Goal: Task Accomplishment & Management: Manage account settings

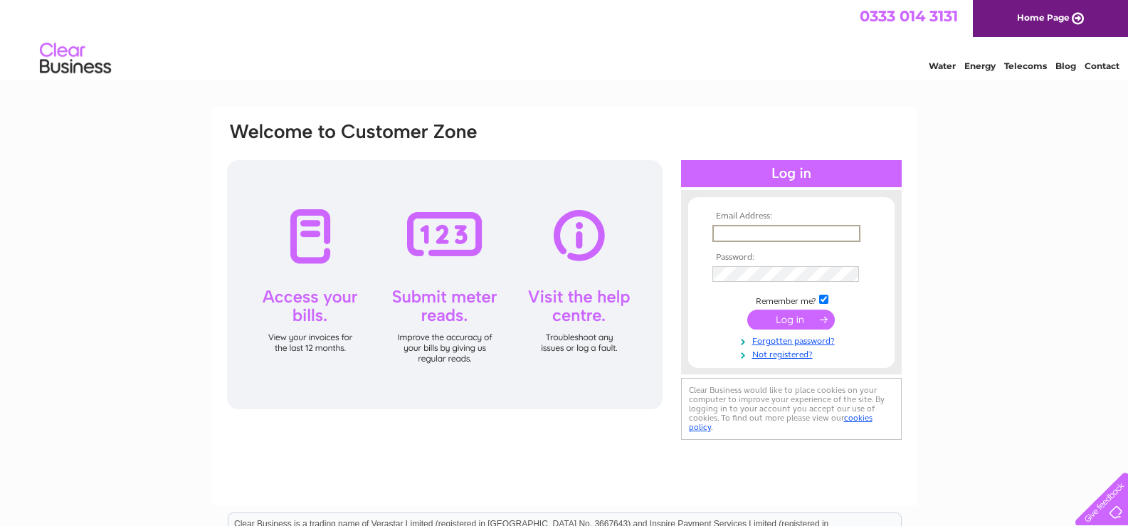
click at [750, 226] on input "text" at bounding box center [787, 233] width 148 height 17
type input "[EMAIL_ADDRESS][DOMAIN_NAME]"
click at [762, 323] on input "submit" at bounding box center [791, 318] width 88 height 20
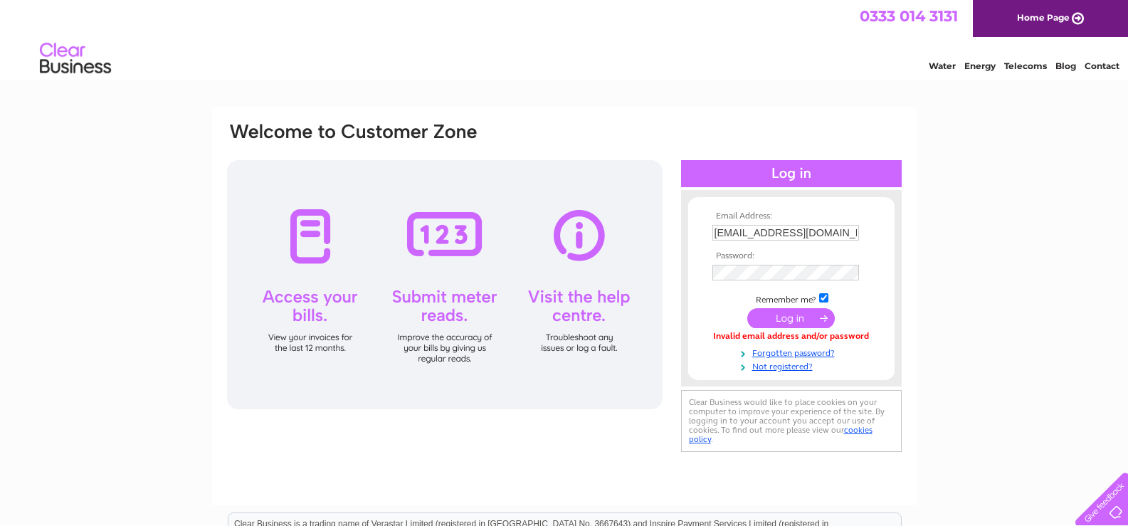
click at [763, 322] on input "submit" at bounding box center [791, 318] width 88 height 20
